Goal: Navigation & Orientation: Go to known website

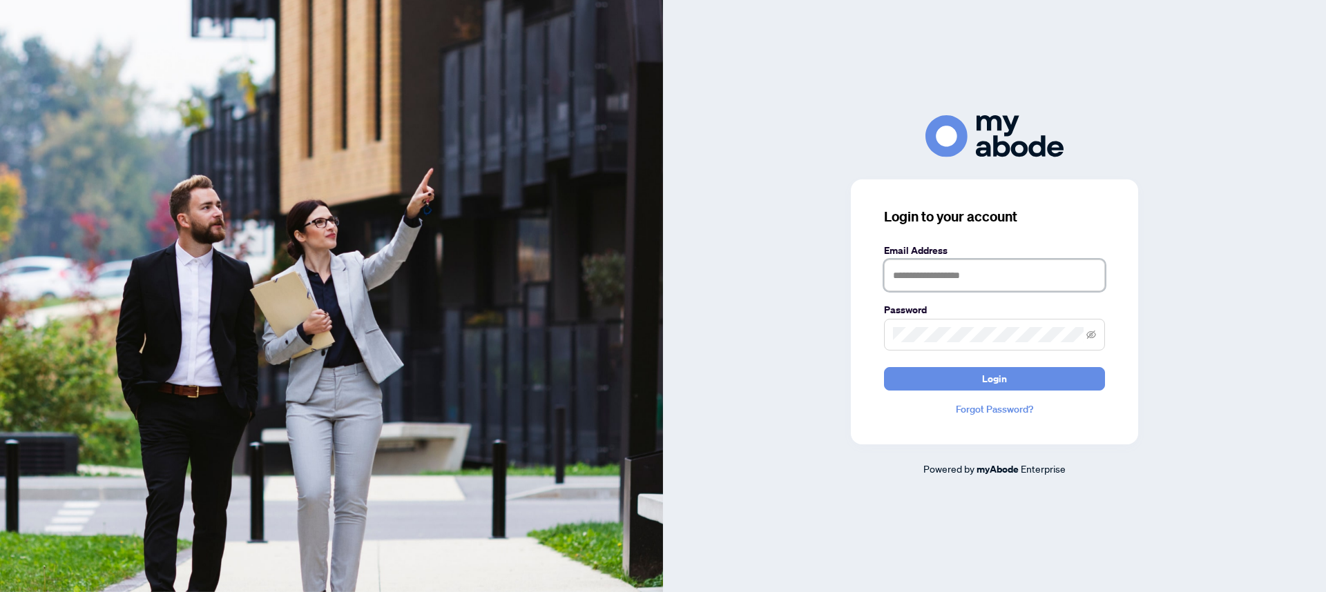
type input "**********"
click at [998, 391] on div "**********" at bounding box center [994, 311] width 287 height 265
click at [998, 386] on span "Login" at bounding box center [994, 379] width 25 height 22
